Goal: Find specific page/section

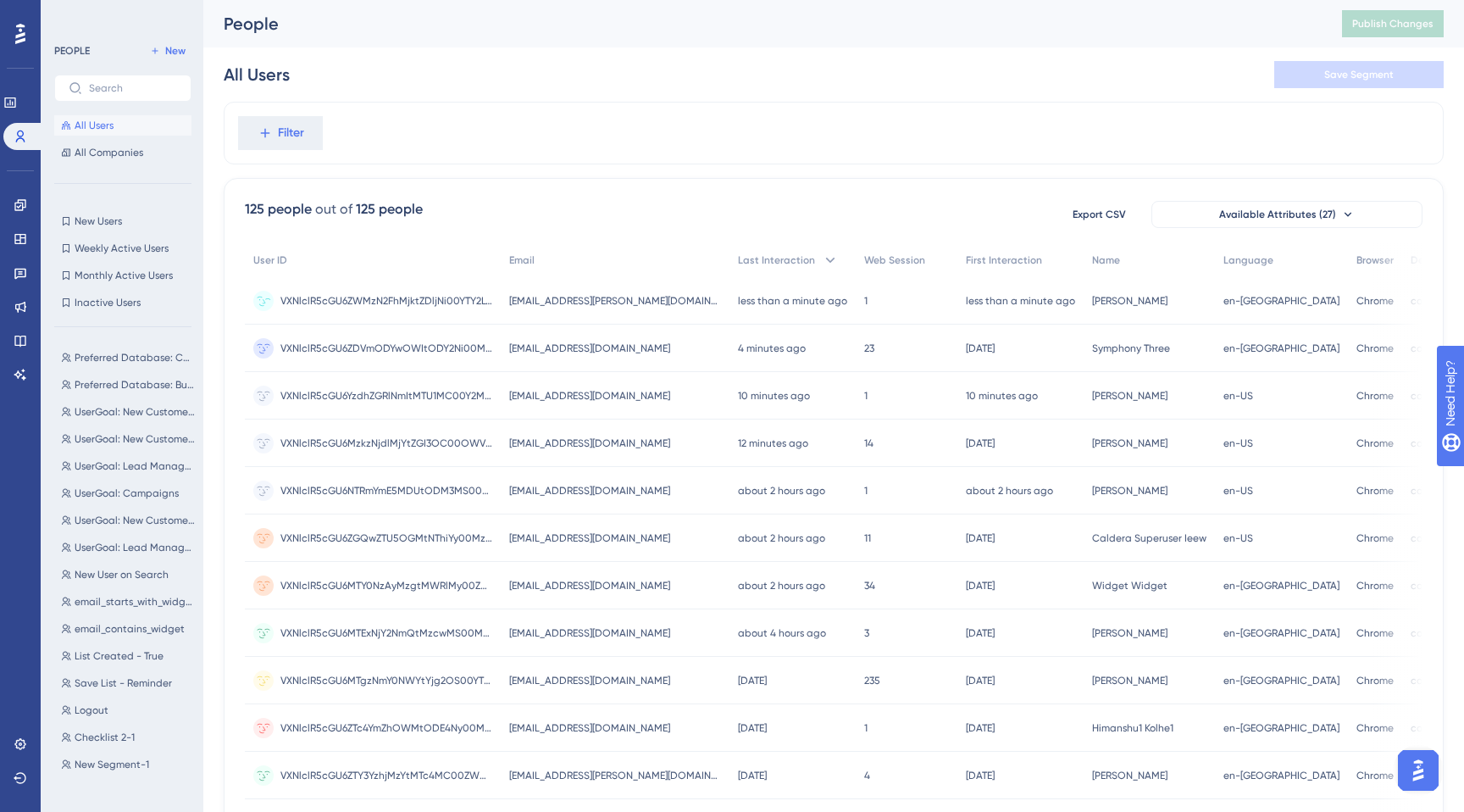
click at [452, 306] on span "VXNlclR5cGU6ZWMzN2FhMjktZDljNi00YTY2LWIxODAtZjBjZjFjMWFlNjdm" at bounding box center [386, 301] width 212 height 14
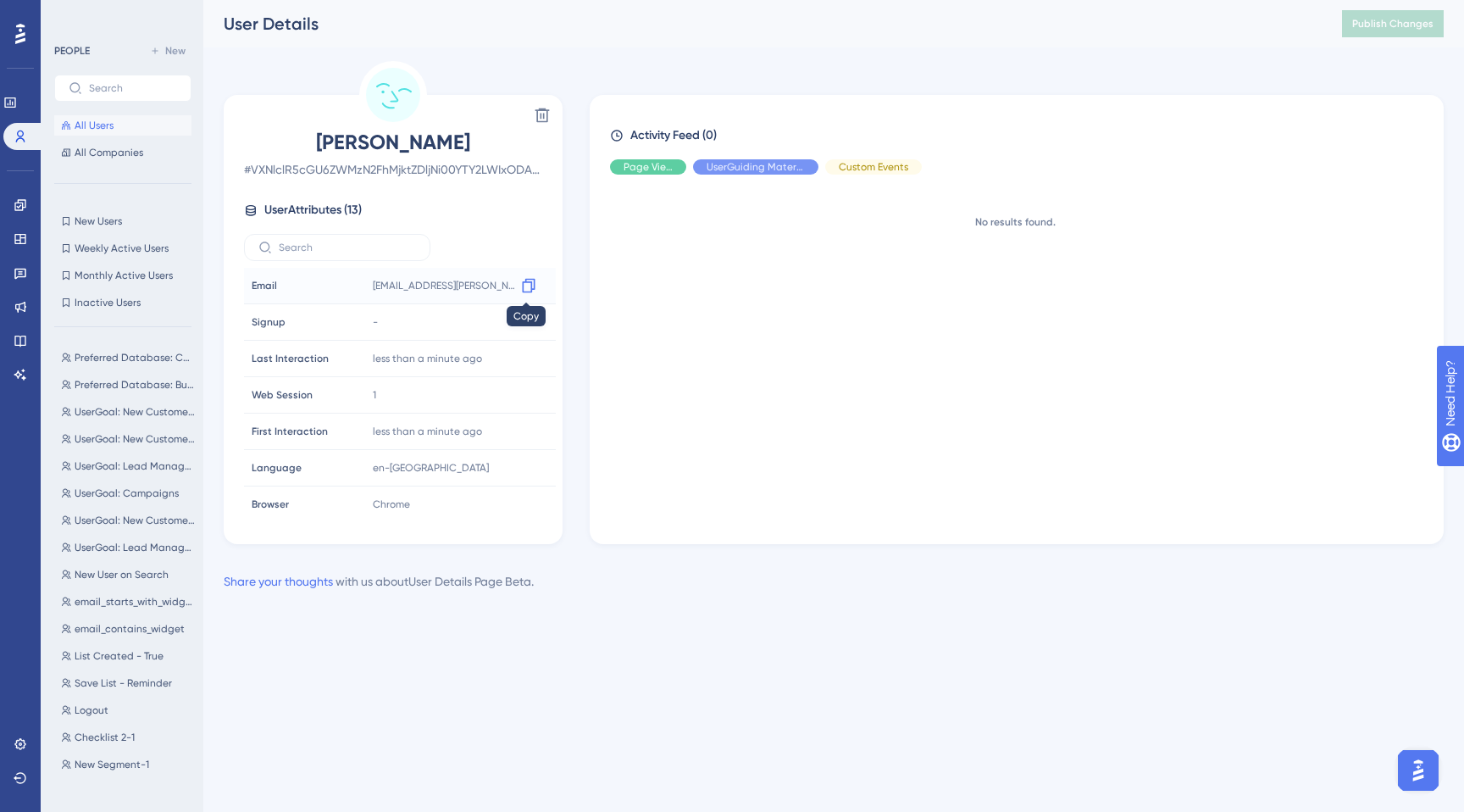
click at [526, 285] on icon at bounding box center [529, 286] width 17 height 17
click at [660, 161] on div "Hide" at bounding box center [648, 167] width 77 height 15
click at [646, 164] on span "Show" at bounding box center [649, 167] width 26 height 14
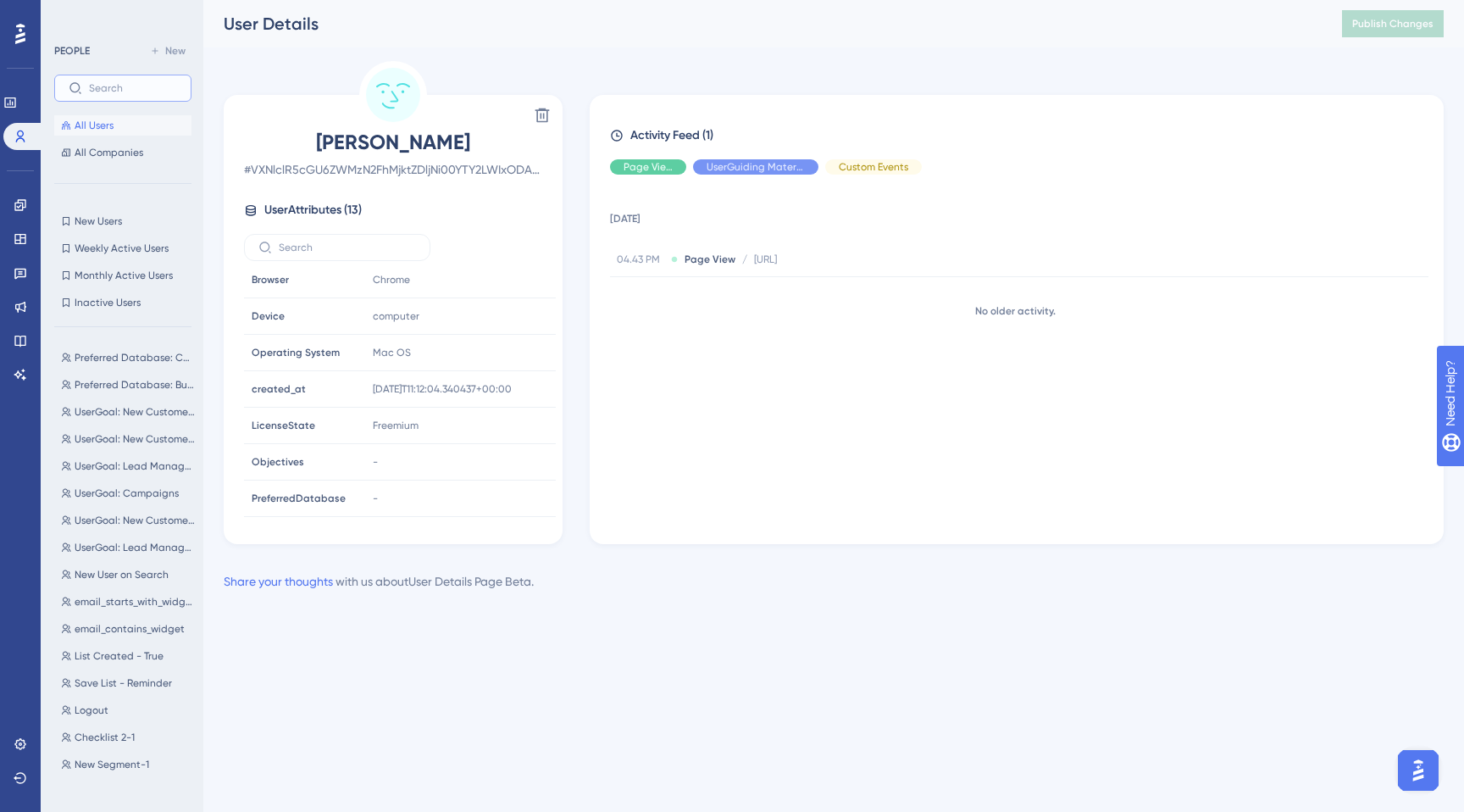
click at [123, 92] on input "text" at bounding box center [132, 89] width 88 height 12
paste input "[EMAIL_ADDRESS][PERSON_NAME][DOMAIN_NAME]"
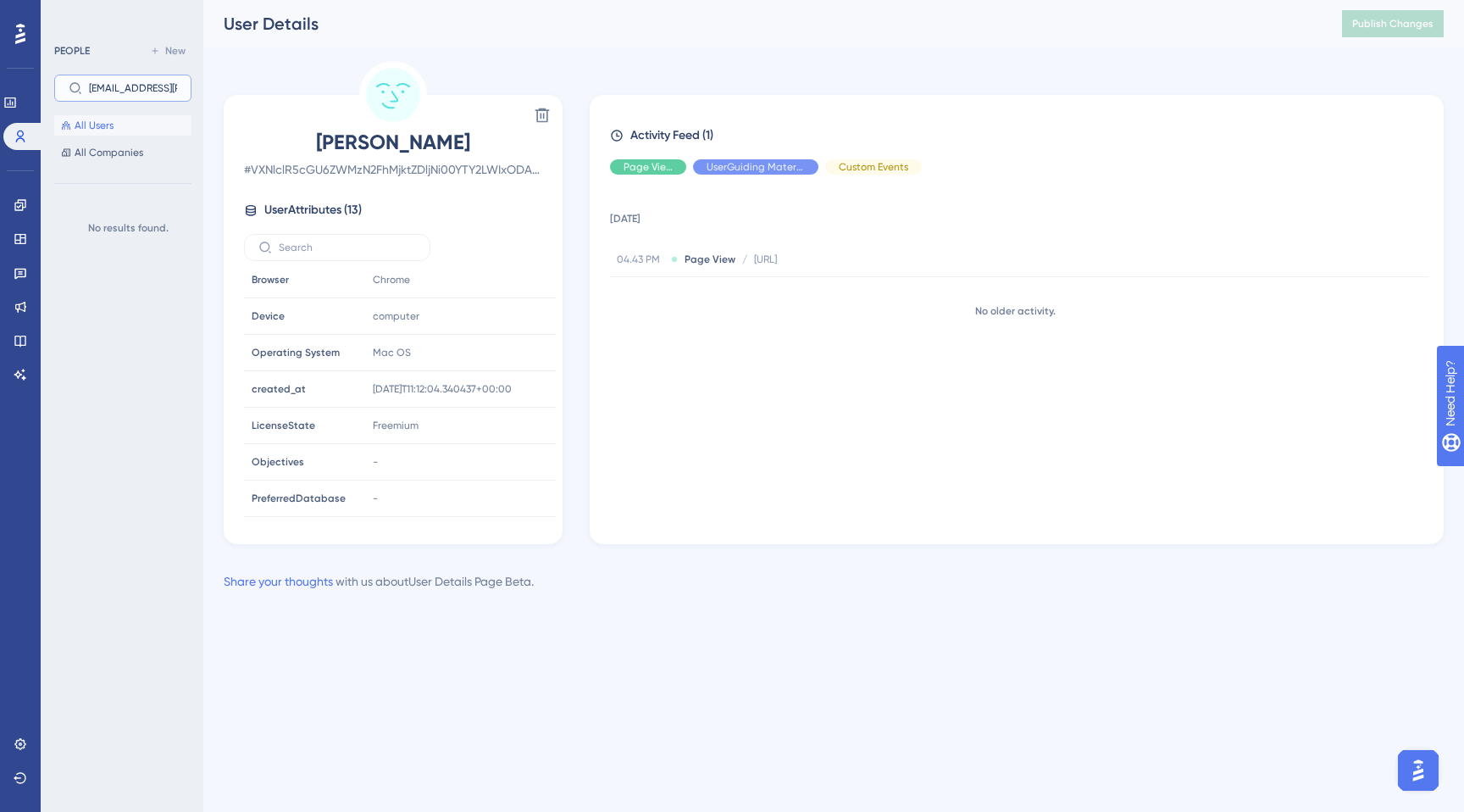
scroll to position [0, 141]
type input "[EMAIL_ADDRESS][PERSON_NAME][DOMAIN_NAME]"
click at [95, 131] on span "All Users" at bounding box center [94, 126] width 39 height 14
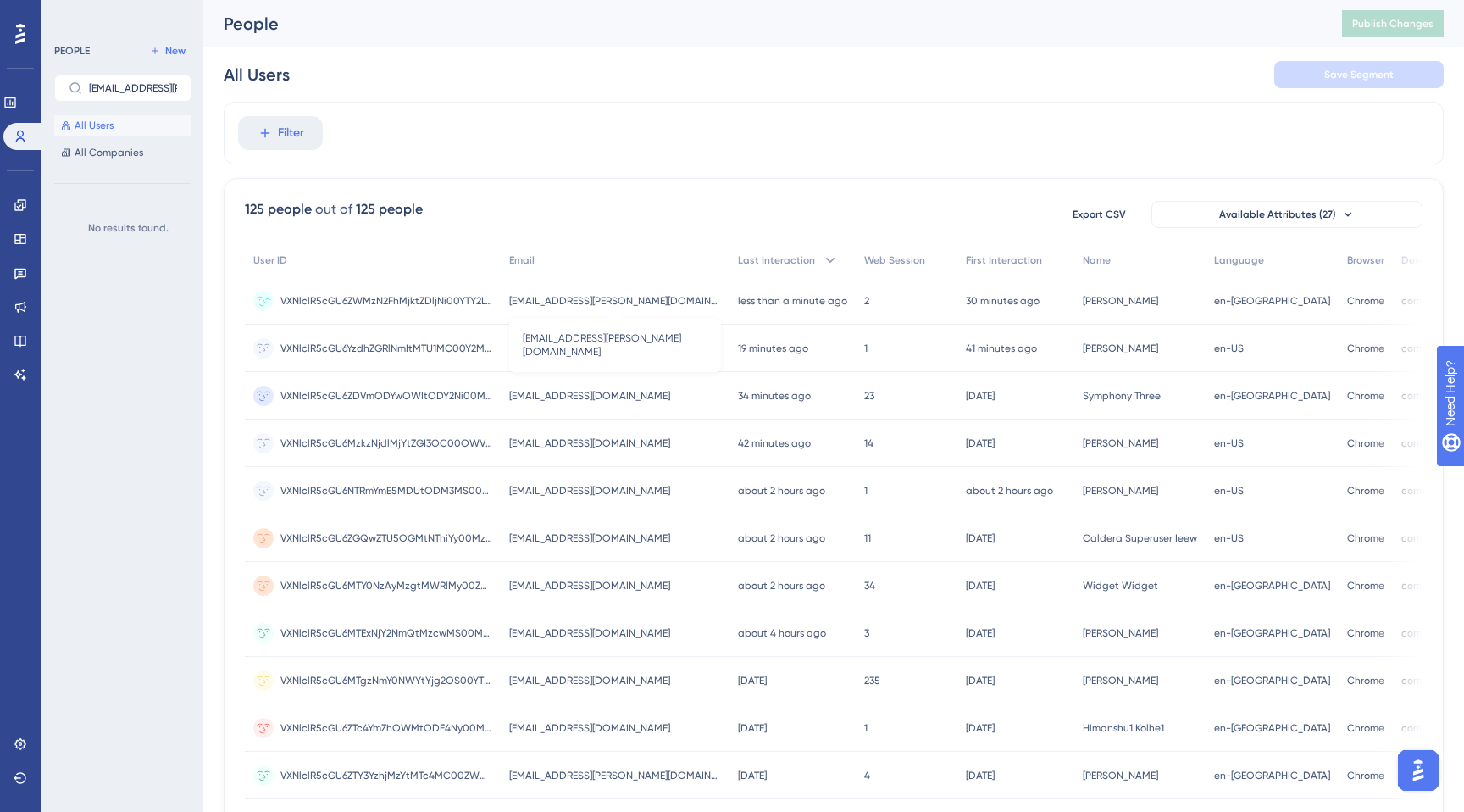
click at [587, 298] on span "[EMAIL_ADDRESS][PERSON_NAME][DOMAIN_NAME]" at bounding box center [615, 301] width 212 height 14
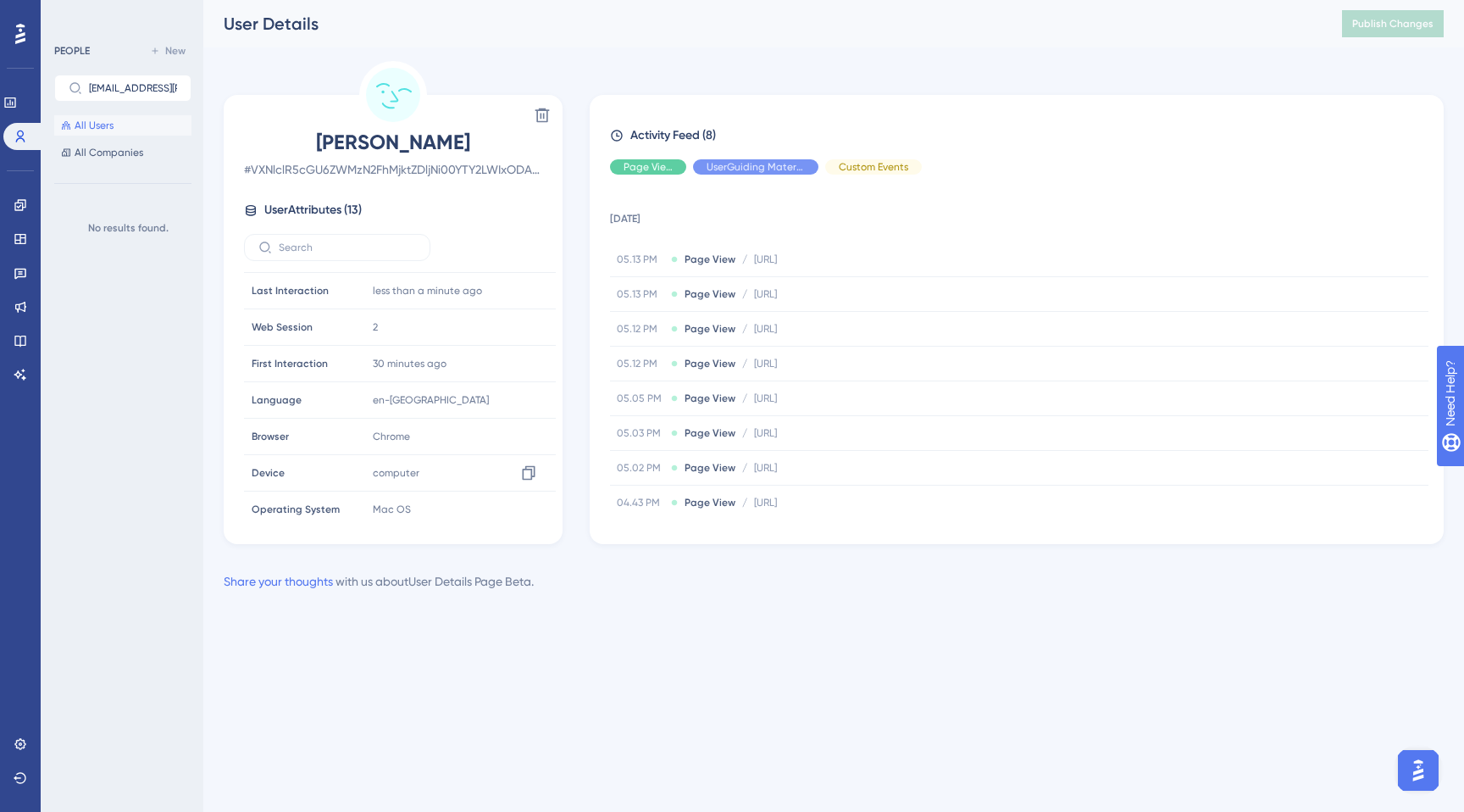
scroll to position [225, 0]
